Goal: Task Accomplishment & Management: Manage account settings

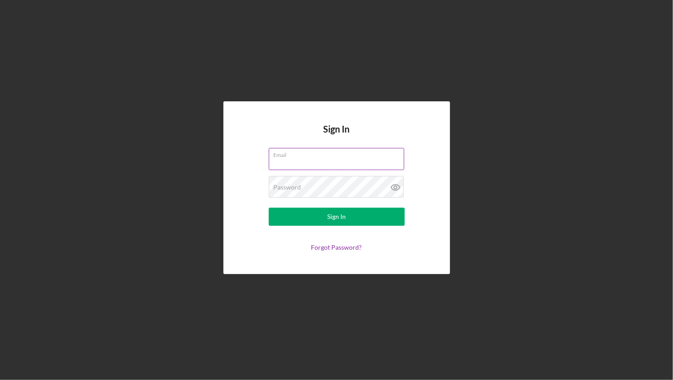
type input "[EMAIL_ADDRESS][DOMAIN_NAME]"
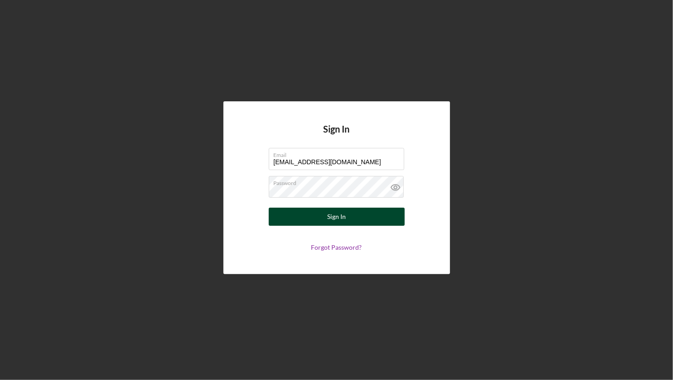
click at [342, 217] on div "Sign In" at bounding box center [336, 217] width 19 height 18
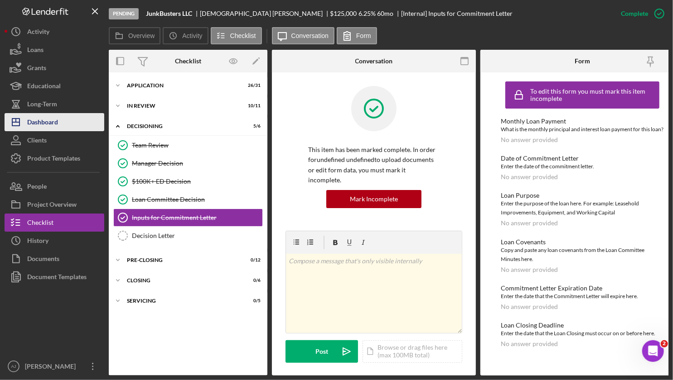
click at [56, 118] on div "Dashboard" at bounding box center [42, 123] width 31 height 20
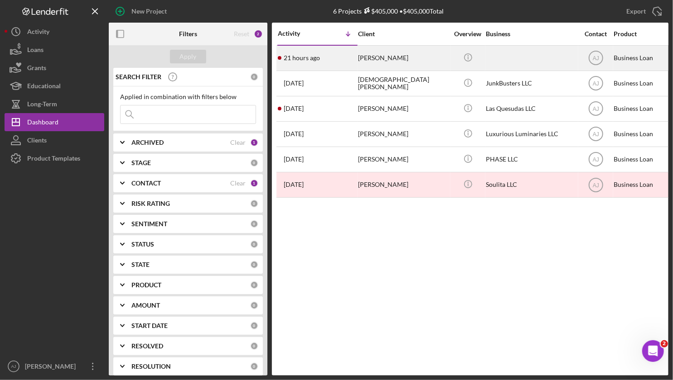
click at [412, 66] on div "[PERSON_NAME]" at bounding box center [403, 58] width 91 height 24
